Goal: Task Accomplishment & Management: Use online tool/utility

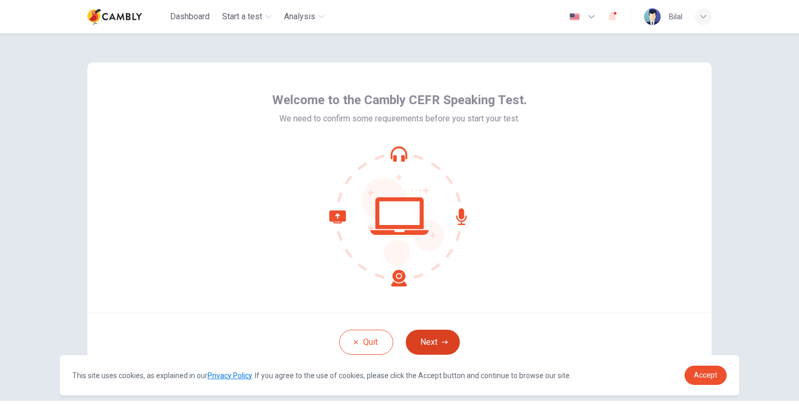
click at [434, 338] on button "Next" at bounding box center [433, 341] width 54 height 25
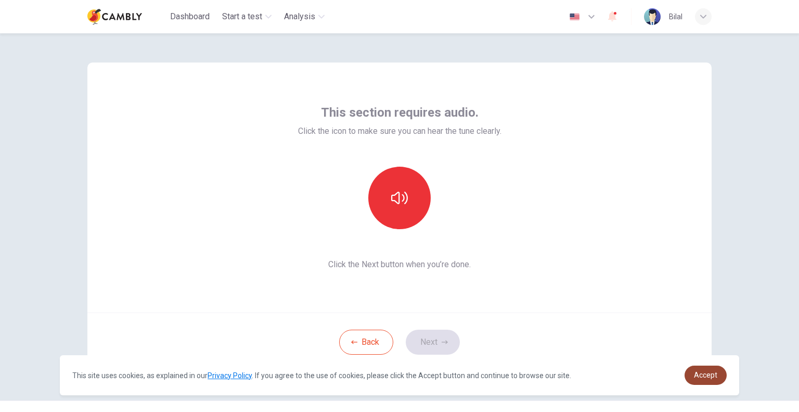
click at [716, 376] on span "Accept" at bounding box center [705, 374] width 23 height 8
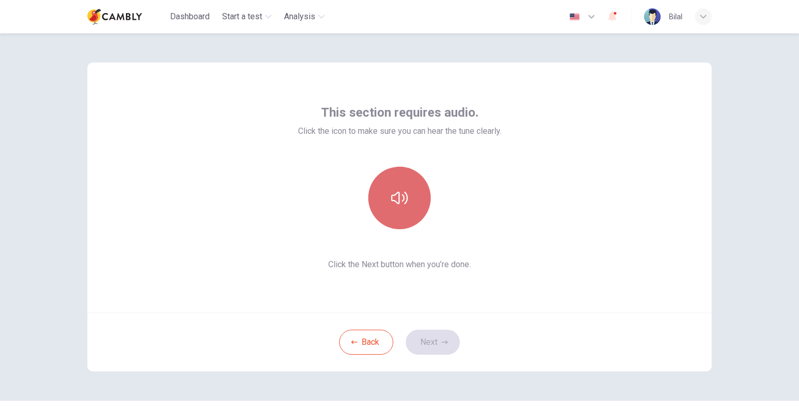
click at [402, 197] on icon "button" at bounding box center [399, 197] width 17 height 17
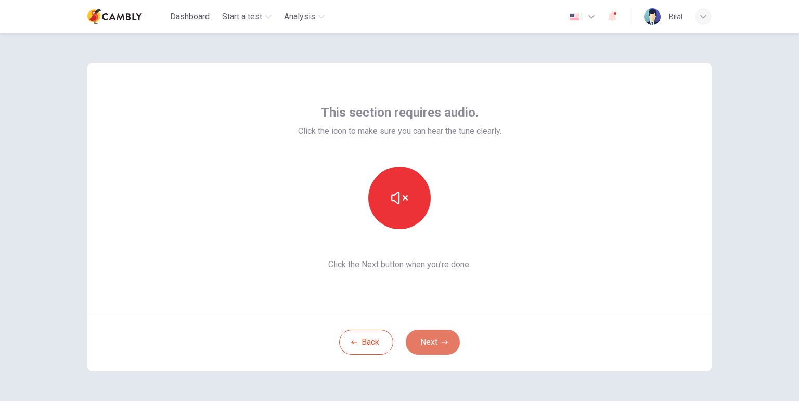
click at [442, 344] on icon "button" at bounding box center [445, 342] width 6 height 6
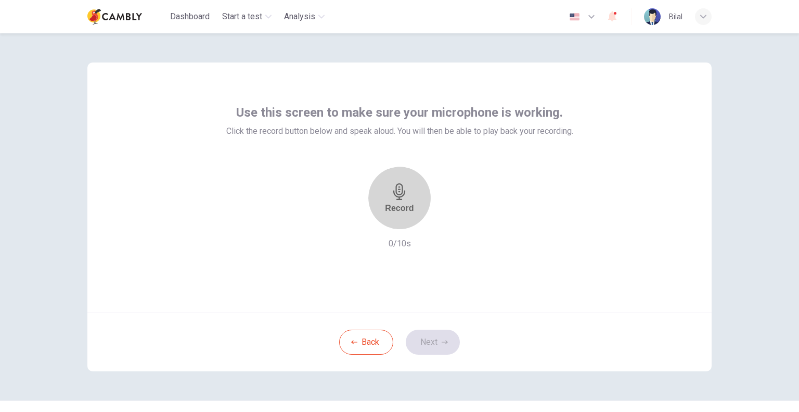
click at [400, 195] on icon "button" at bounding box center [399, 191] width 12 height 17
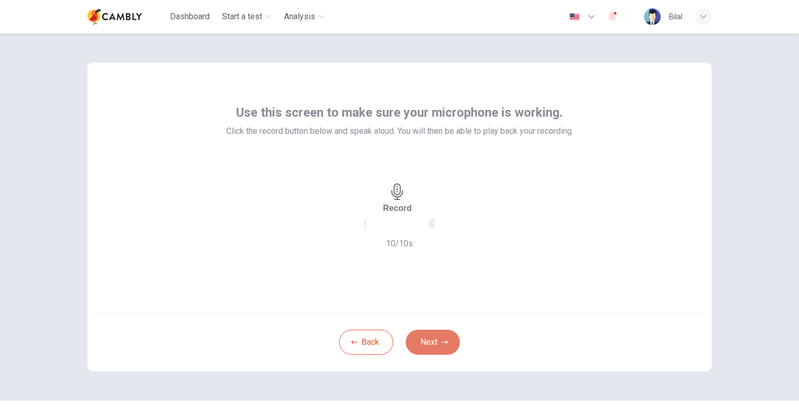
click at [442, 341] on icon "button" at bounding box center [445, 342] width 6 height 6
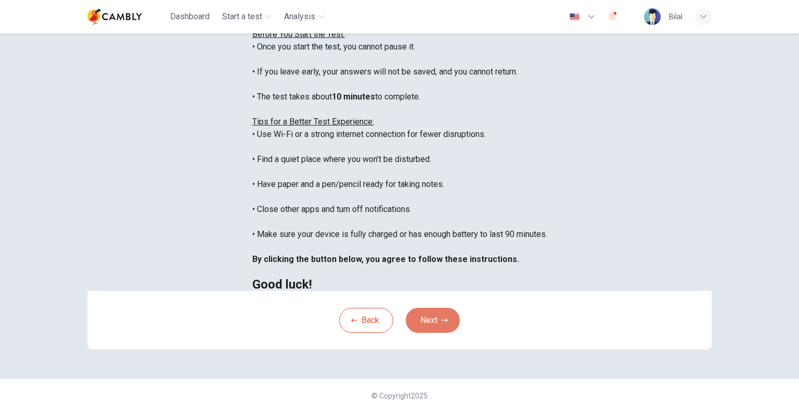
click at [455, 332] on button "Next" at bounding box center [433, 319] width 54 height 25
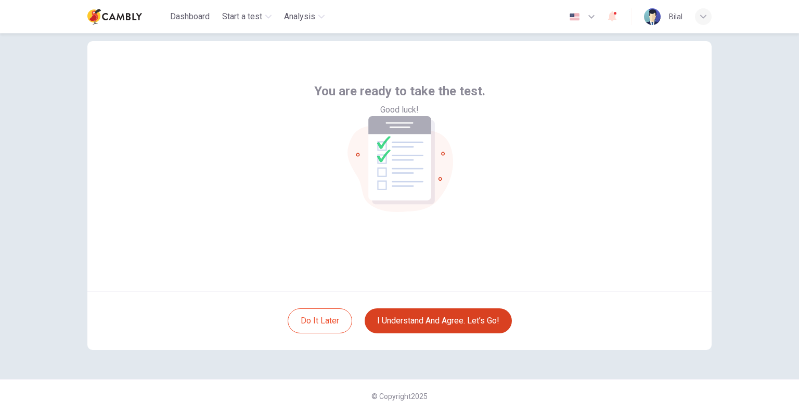
click at [458, 318] on button "I understand and agree. Let’s go!" at bounding box center [438, 320] width 147 height 25
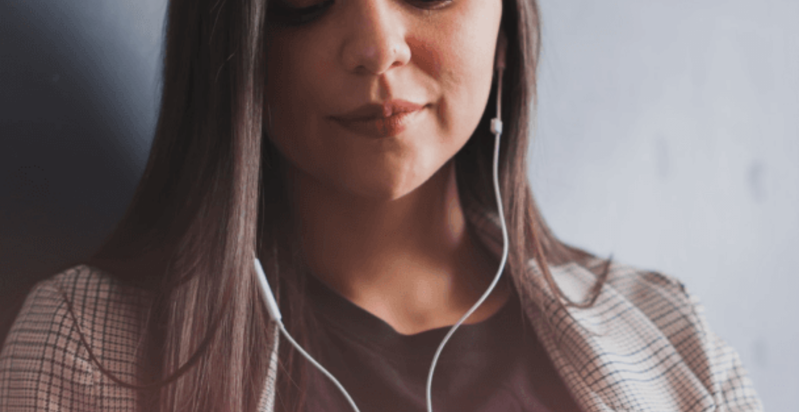
click at [320, 192] on div "The Speaking Test will begin soon. Use a headset if available (recommended for …" at bounding box center [399, 215] width 799 height 112
click at [1, 50] on icon "button" at bounding box center [1, 50] width 0 height 0
click at [559, 28] on span at bounding box center [559, 28] width 0 height 0
type input "*"
drag, startPoint x: 589, startPoint y: 37, endPoint x: 605, endPoint y: 37, distance: 15.6
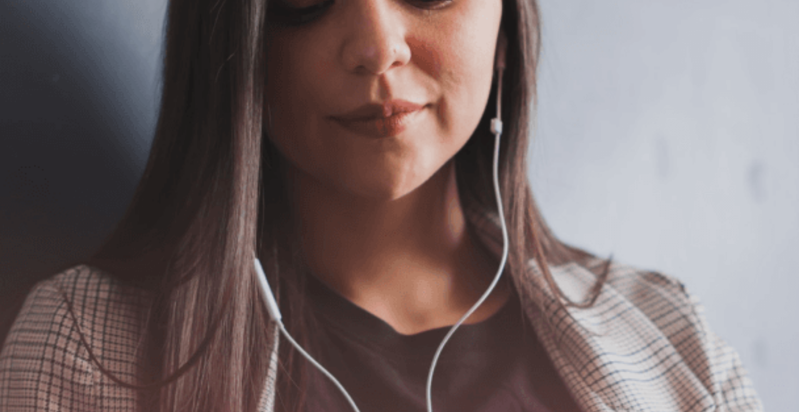
click at [559, 28] on span at bounding box center [559, 28] width 0 height 0
click at [264, 126] on div "The Speaking Test will begin soon. Use a headset if available (recommended for …" at bounding box center [399, 70] width 799 height 112
click at [1, 50] on icon "button" at bounding box center [1, 50] width 0 height 0
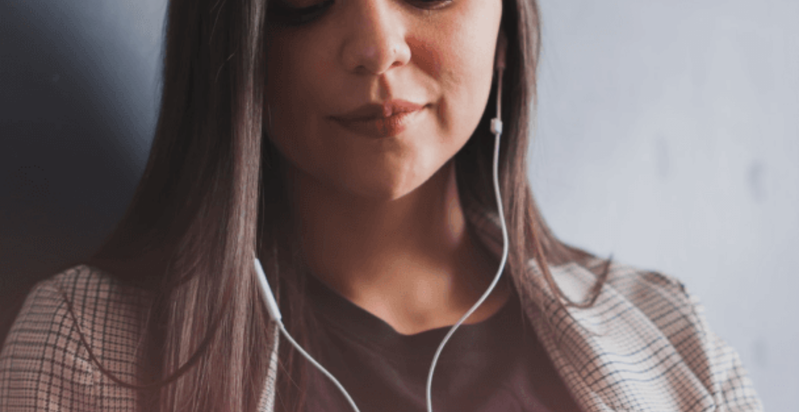
click at [559, 28] on span at bounding box center [559, 28] width 0 height 0
type input "***"
drag, startPoint x: 573, startPoint y: 38, endPoint x: 596, endPoint y: 38, distance: 22.9
click at [559, 28] on span at bounding box center [559, 28] width 0 height 0
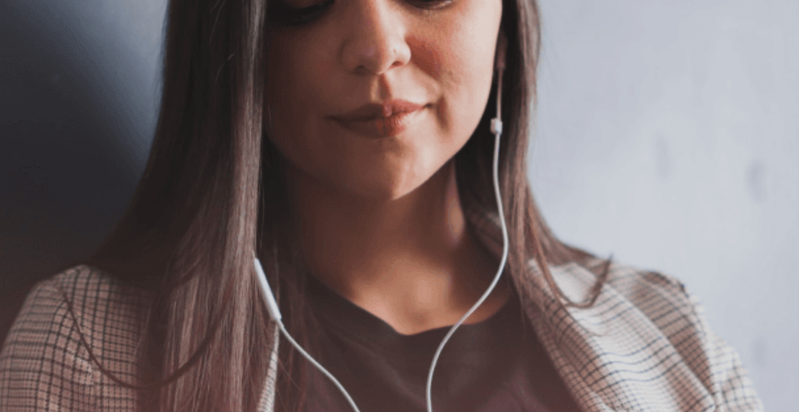
click at [2, 43] on button "button" at bounding box center [1, 48] width 2 height 10
click at [559, 28] on span at bounding box center [559, 28] width 0 height 0
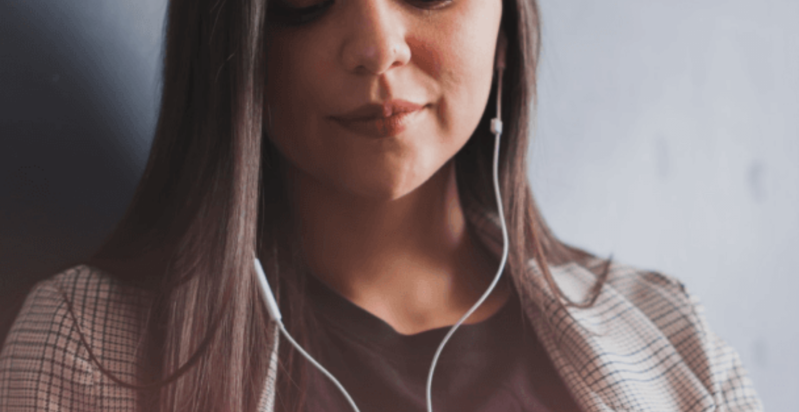
type input "***"
click at [559, 28] on span at bounding box center [559, 28] width 0 height 0
click at [2, 43] on button "button" at bounding box center [1, 48] width 2 height 10
click at [559, 28] on span at bounding box center [559, 28] width 0 height 0
type input "*"
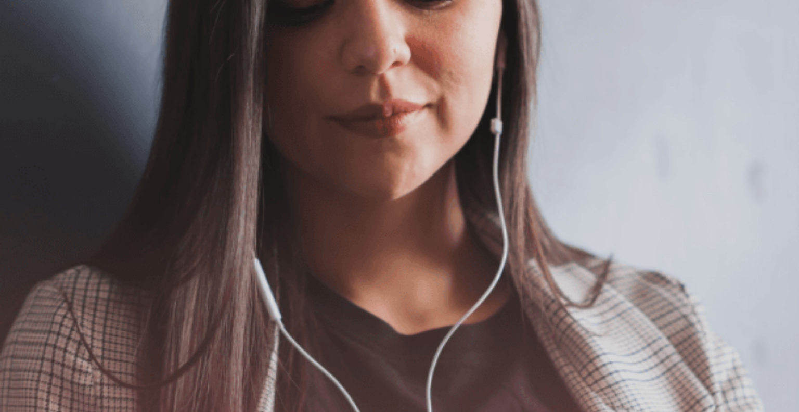
drag, startPoint x: 598, startPoint y: 38, endPoint x: 608, endPoint y: 38, distance: 9.4
click at [559, 28] on span at bounding box center [559, 28] width 0 height 0
click at [1, 50] on icon "button" at bounding box center [1, 50] width 0 height 0
click at [559, 28] on span at bounding box center [559, 28] width 0 height 0
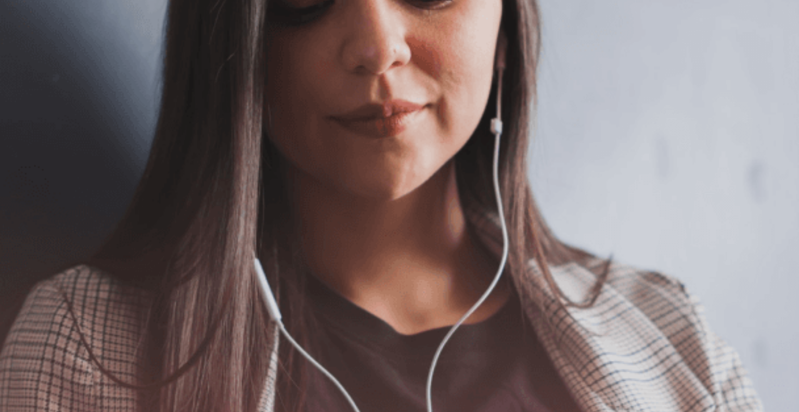
type input "***"
click at [559, 28] on span at bounding box center [559, 28] width 0 height 0
click at [126, 170] on span "The Speaking Test will begin soon." at bounding box center [63, 165] width 126 height 10
click at [275, 200] on div "The Speaking Test will begin soon. Use a headset if available (recommended for …" at bounding box center [399, 215] width 799 height 112
click at [299, 205] on div "The Speaking Test will begin soon. Use a headset if available (recommended for …" at bounding box center [399, 215] width 799 height 112
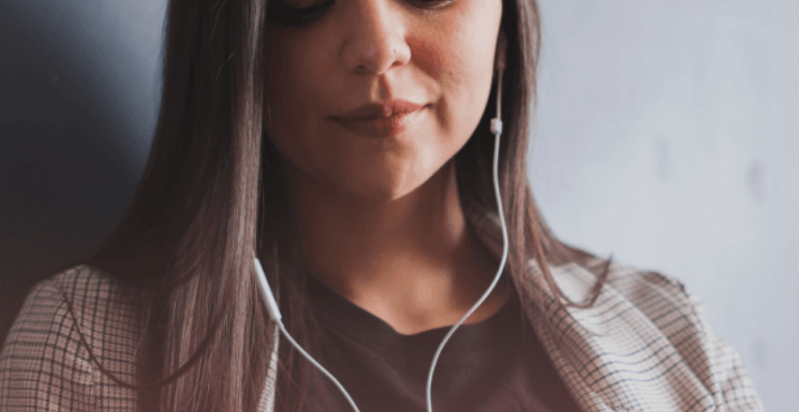
click at [585, 24] on body "This site uses cookies, as explained in our Privacy Policy . If you agree to th…" at bounding box center [399, 206] width 799 height 412
click at [559, 28] on span at bounding box center [559, 28] width 0 height 0
type input "***"
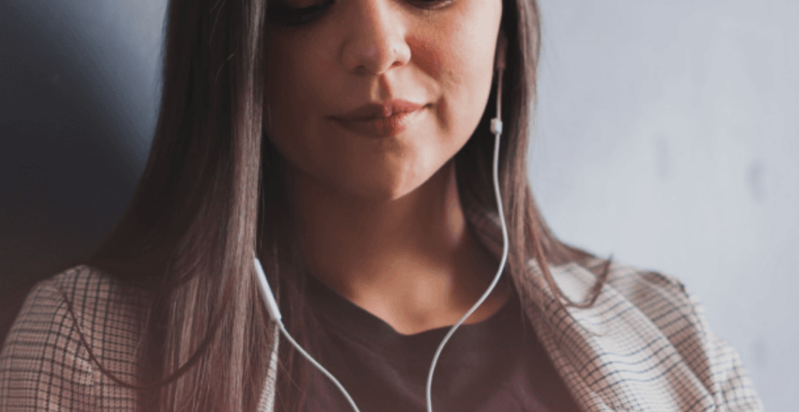
click at [559, 28] on span at bounding box center [559, 28] width 0 height 0
click at [577, 28] on span at bounding box center [577, 28] width 0 height 0
type input "*"
drag, startPoint x: 596, startPoint y: 37, endPoint x: 608, endPoint y: 39, distance: 11.6
click at [559, 28] on span at bounding box center [559, 28] width 0 height 0
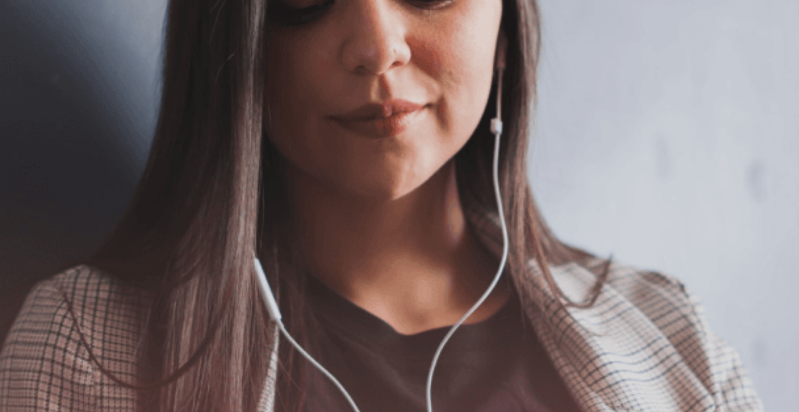
click at [126, 170] on span "The Speaking Test will begin soon." at bounding box center [63, 165] width 126 height 10
drag, startPoint x: 624, startPoint y: 20, endPoint x: 622, endPoint y: 26, distance: 6.3
click at [30, 54] on button "Continue" at bounding box center [15, 73] width 30 height 39
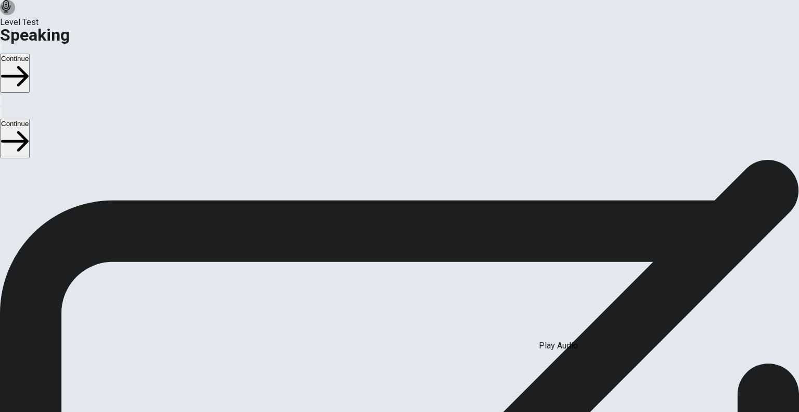
click at [398, 375] on icon "Play Audio" at bounding box center [393, 381] width 10 height 12
click at [30, 54] on button "Continue" at bounding box center [15, 73] width 30 height 39
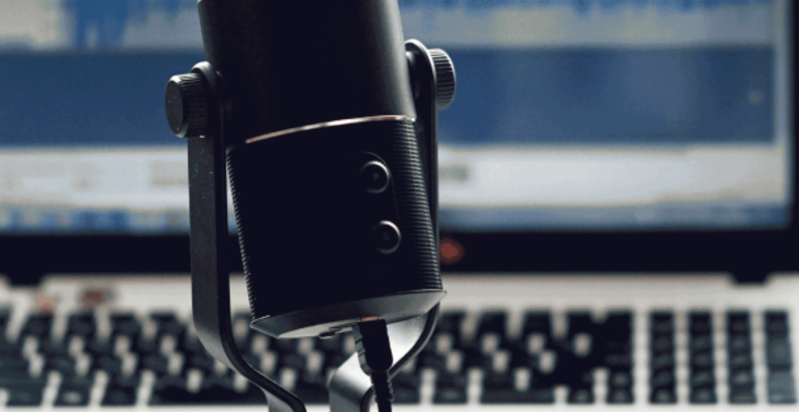
scroll to position [52, 0]
click at [314, 198] on span "The Speaking Test will start now. There are 3 questions in this section. Import…" at bounding box center [191, 169] width 382 height 97
click at [30, 54] on button "Continue" at bounding box center [15, 73] width 30 height 39
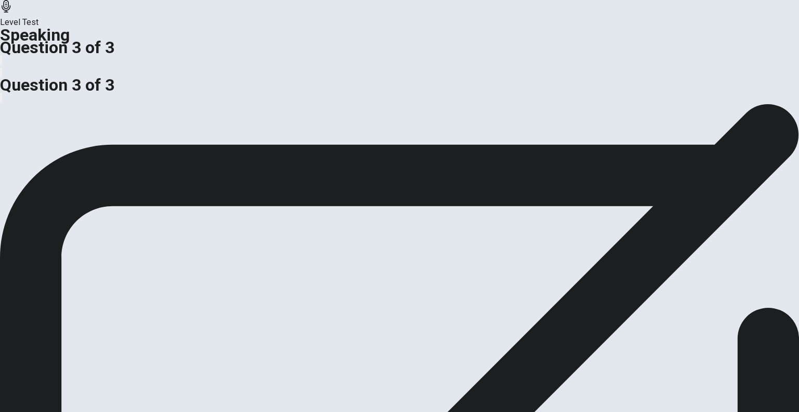
scroll to position [0, 0]
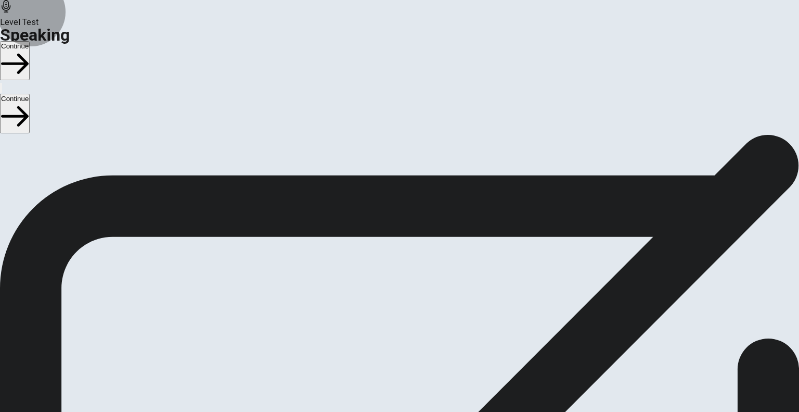
click at [30, 41] on button "Continue" at bounding box center [15, 60] width 30 height 39
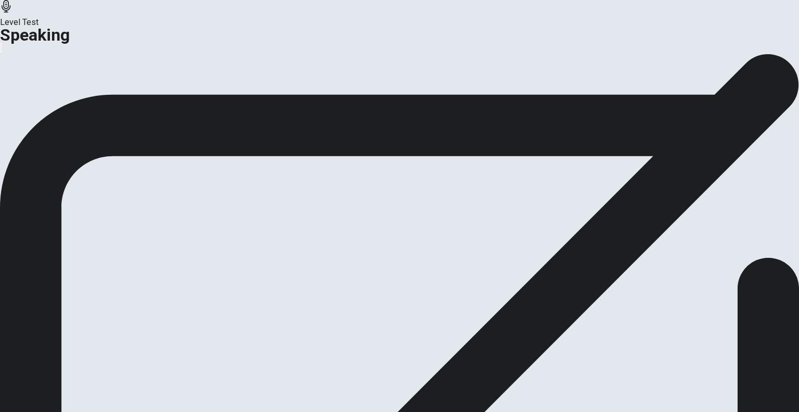
drag, startPoint x: 456, startPoint y: 228, endPoint x: 460, endPoint y: 233, distance: 5.9
click at [83, 130] on button "Continue" at bounding box center [62, 123] width 42 height 14
